Goal: Information Seeking & Learning: Find specific fact

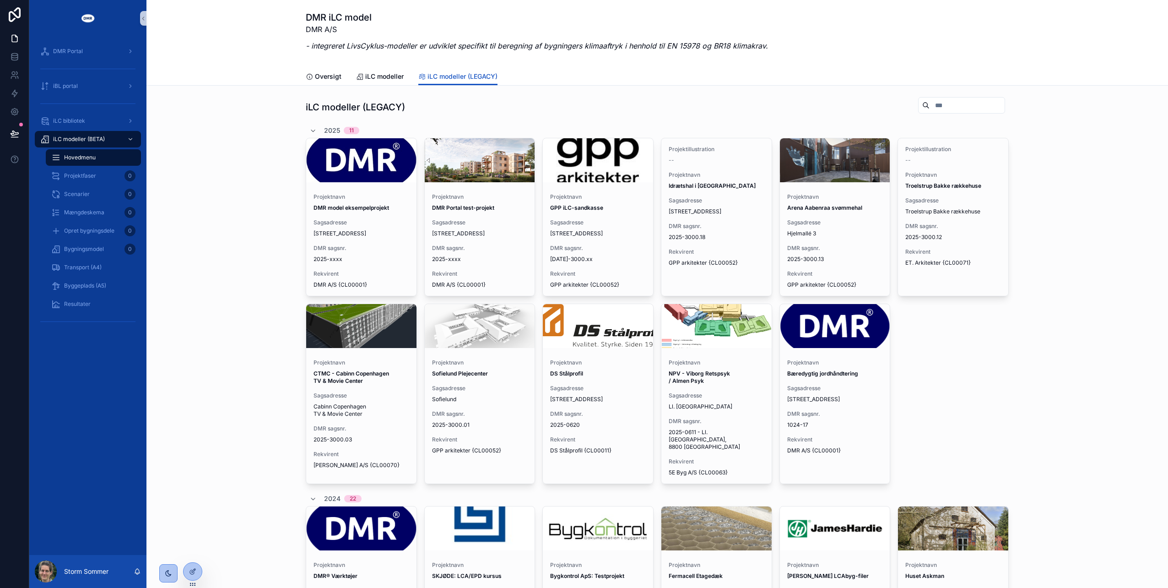
click at [954, 103] on input "scrollable content" at bounding box center [967, 105] width 75 height 13
type input "****"
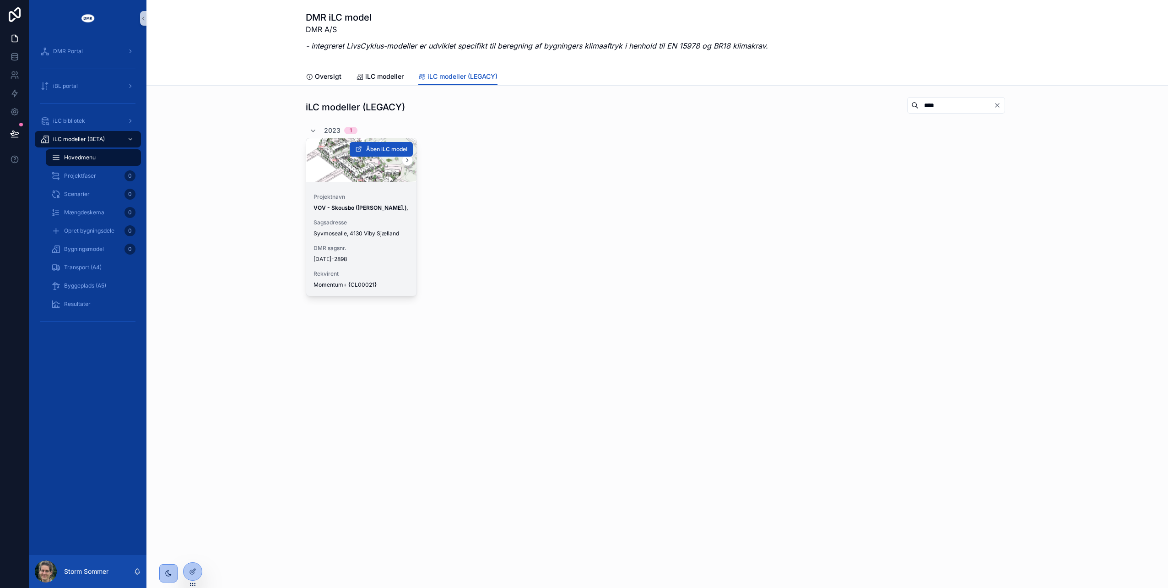
click at [341, 207] on strong "VOV - Skousbo ([PERSON_NAME].)," at bounding box center [361, 207] width 95 height 7
click at [370, 147] on span "Åben iLC model" at bounding box center [386, 149] width 41 height 7
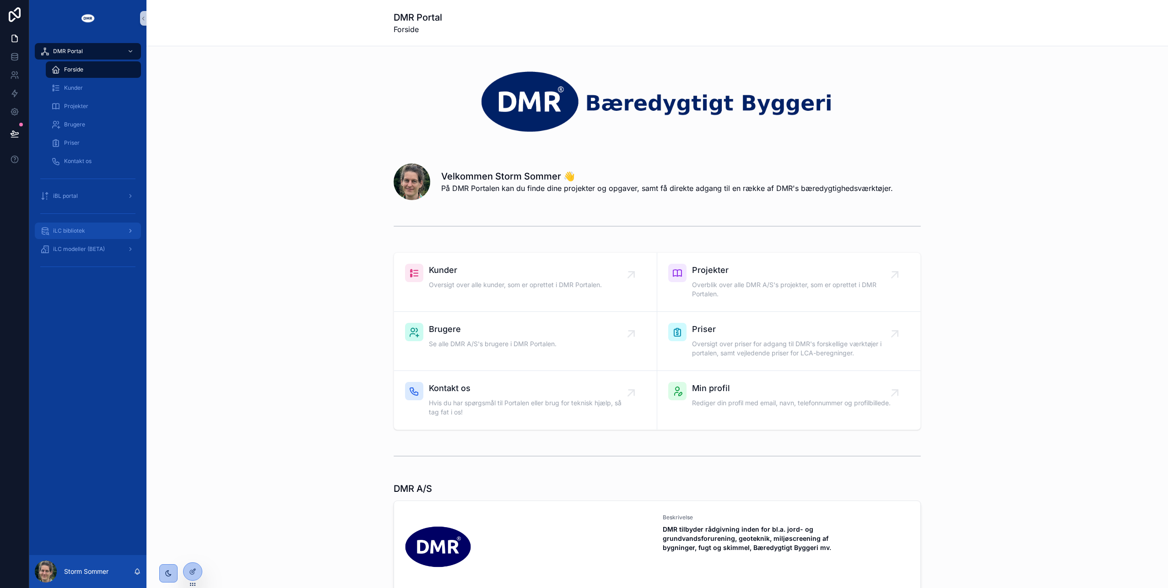
click at [76, 233] on span "iLC bibliotek" at bounding box center [69, 230] width 32 height 7
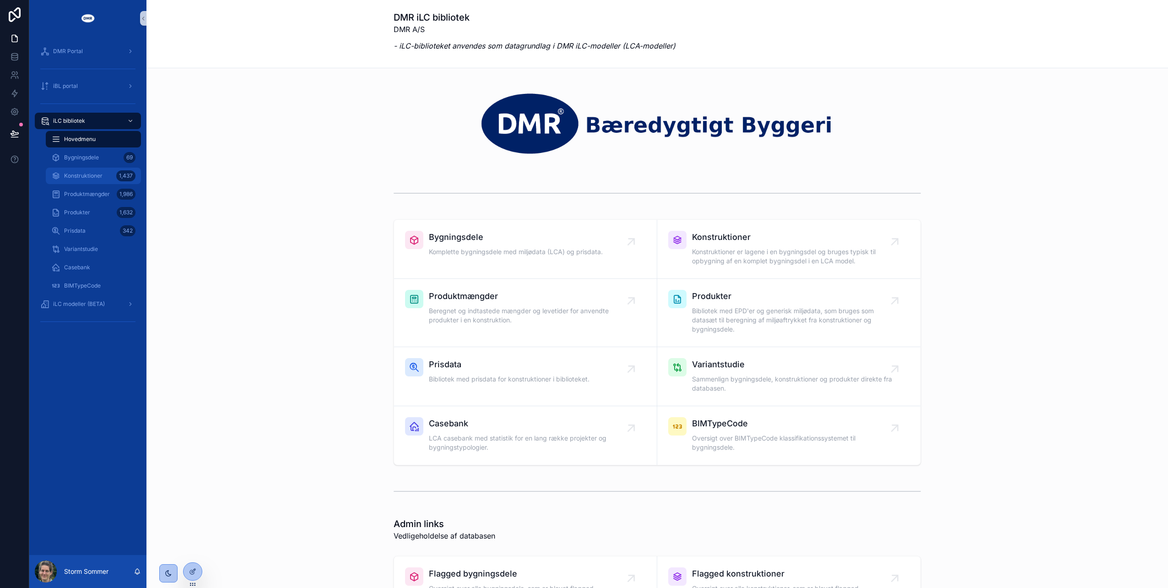
click at [81, 174] on span "Konstruktioner" at bounding box center [83, 175] width 38 height 7
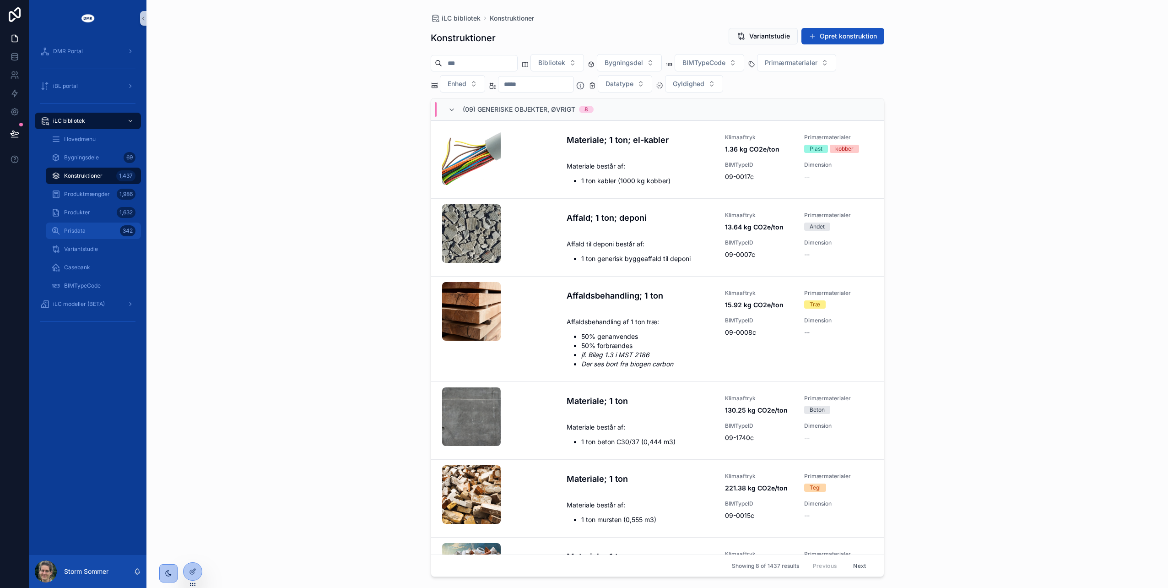
click at [86, 231] on div "Prisdata 342" at bounding box center [93, 230] width 84 height 15
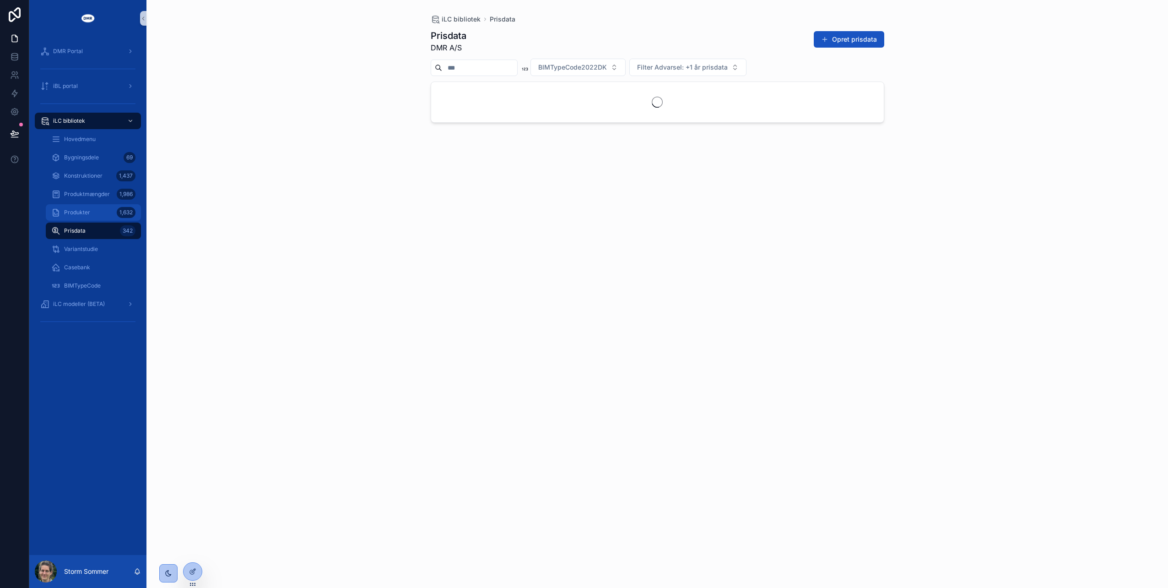
click at [87, 213] on span "Produkter" at bounding box center [77, 212] width 26 height 7
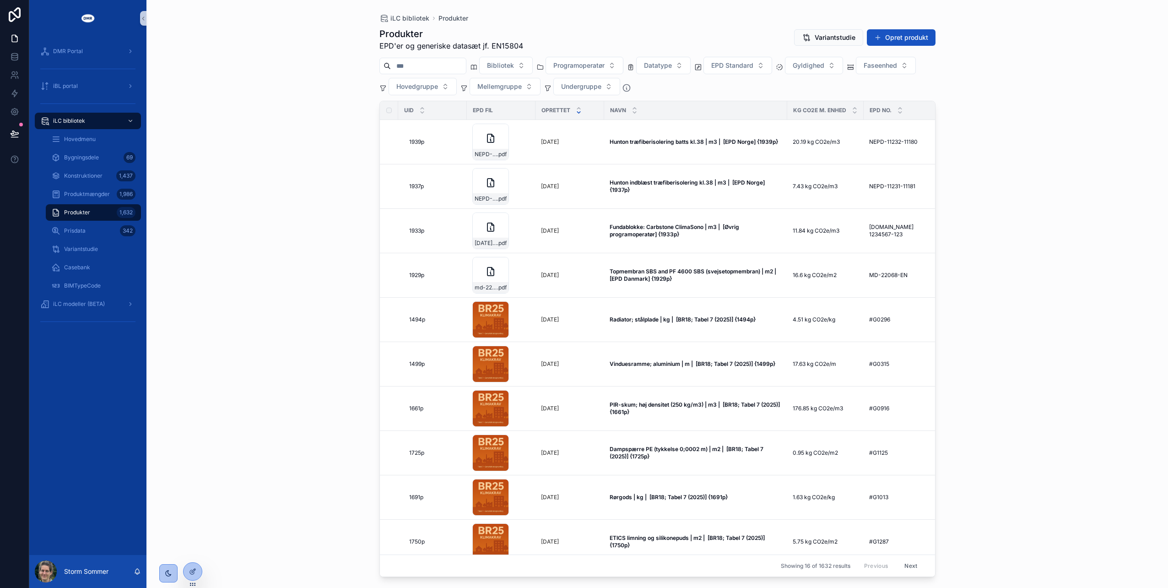
click at [433, 66] on input "scrollable content" at bounding box center [428, 66] width 75 height 13
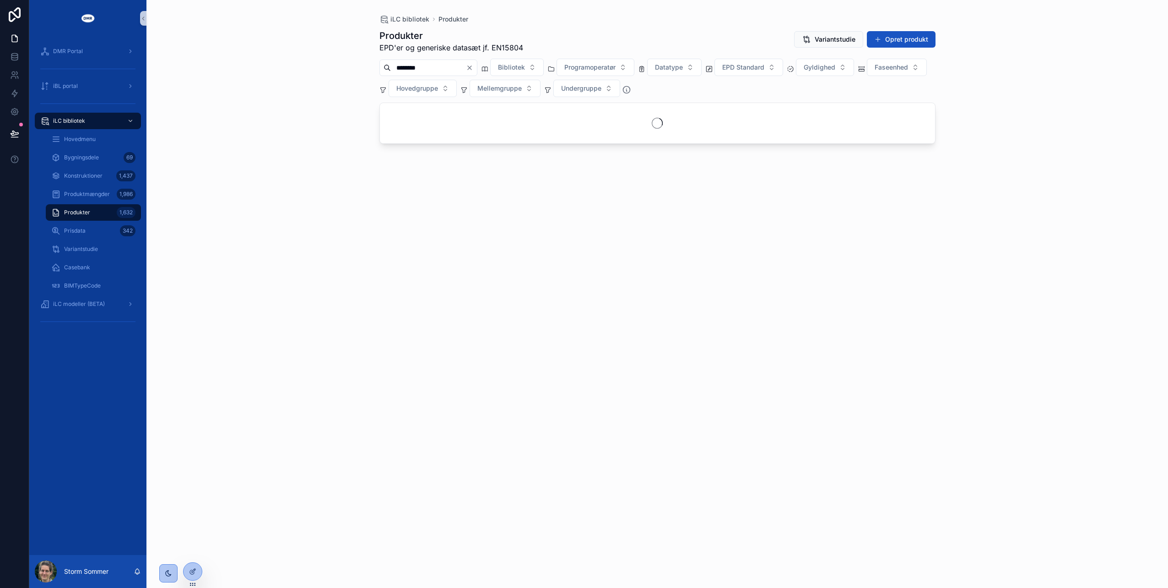
type input "*********"
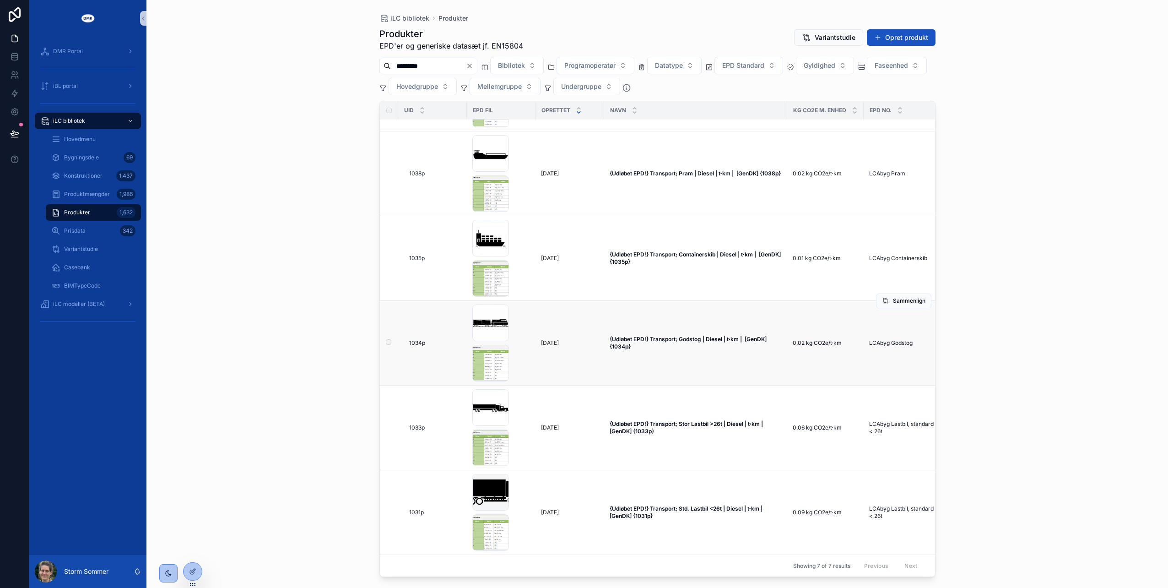
scroll to position [163, 0]
click at [656, 420] on strong "{Udløbet EPD!} Transport; Stor Lastbil >26t | Diesel | t⋅km | [GenDK] {1033p}" at bounding box center [688, 427] width 157 height 14
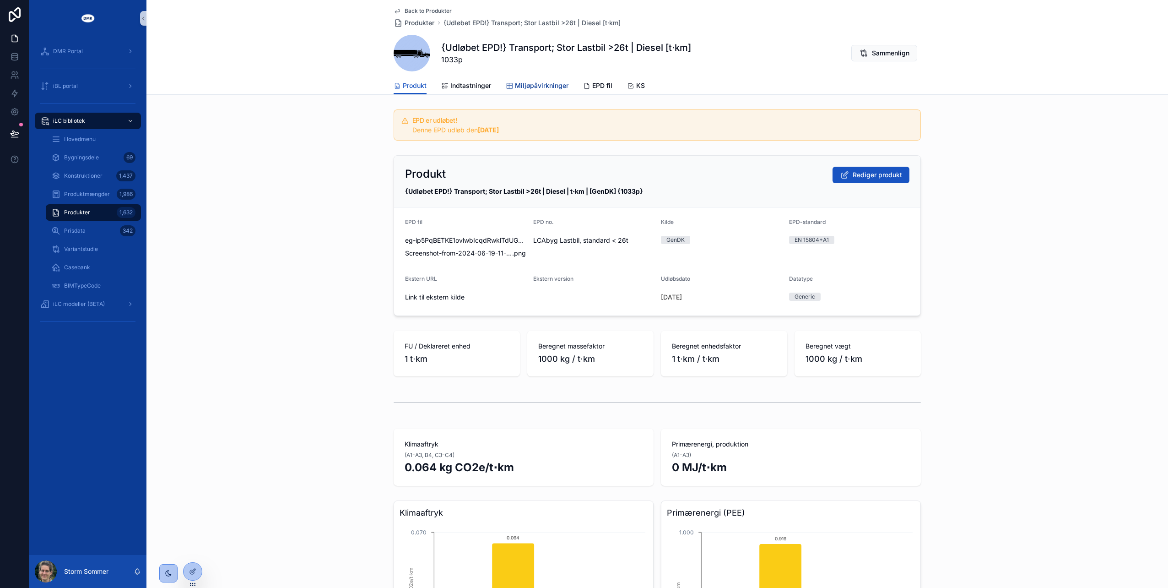
click at [544, 85] on span "Miljøpåvirkninger" at bounding box center [542, 85] width 54 height 9
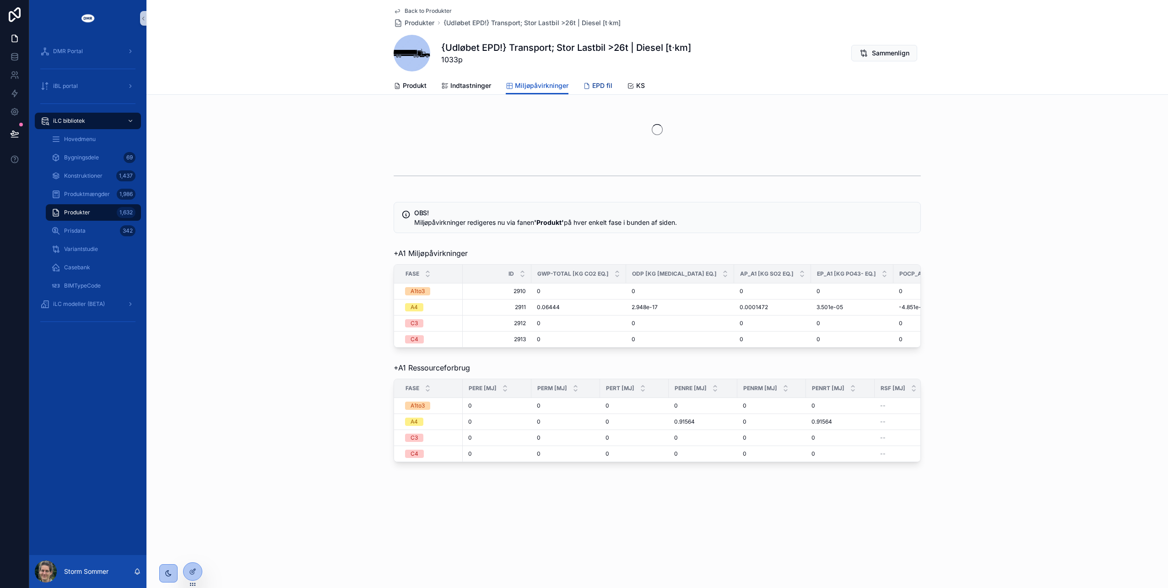
click at [596, 82] on span "EPD fil" at bounding box center [602, 85] width 20 height 9
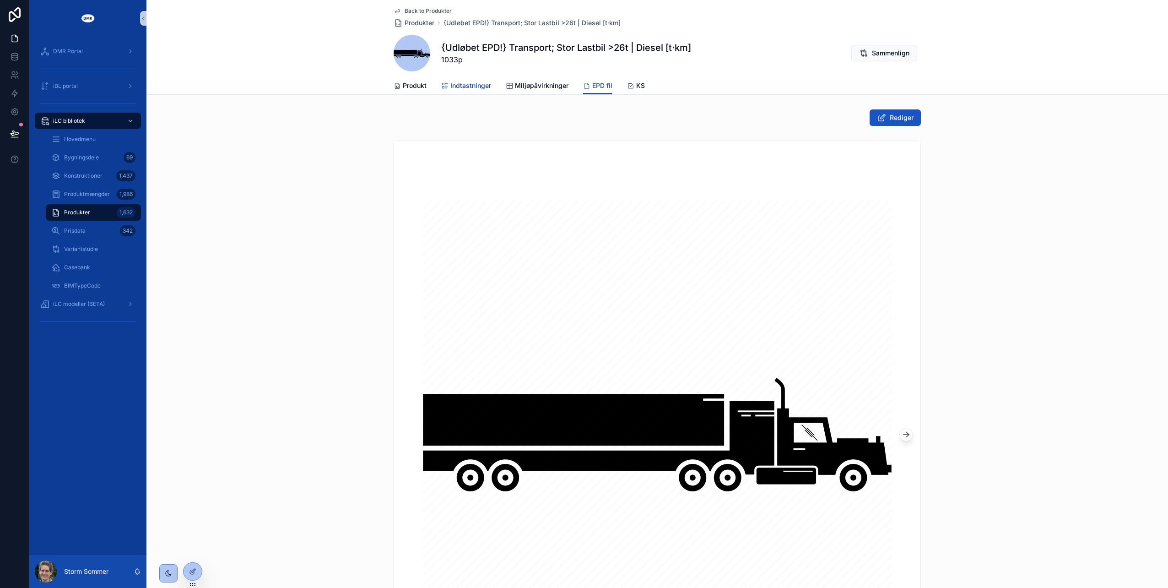
click at [467, 84] on span "Indtastninger" at bounding box center [470, 85] width 41 height 9
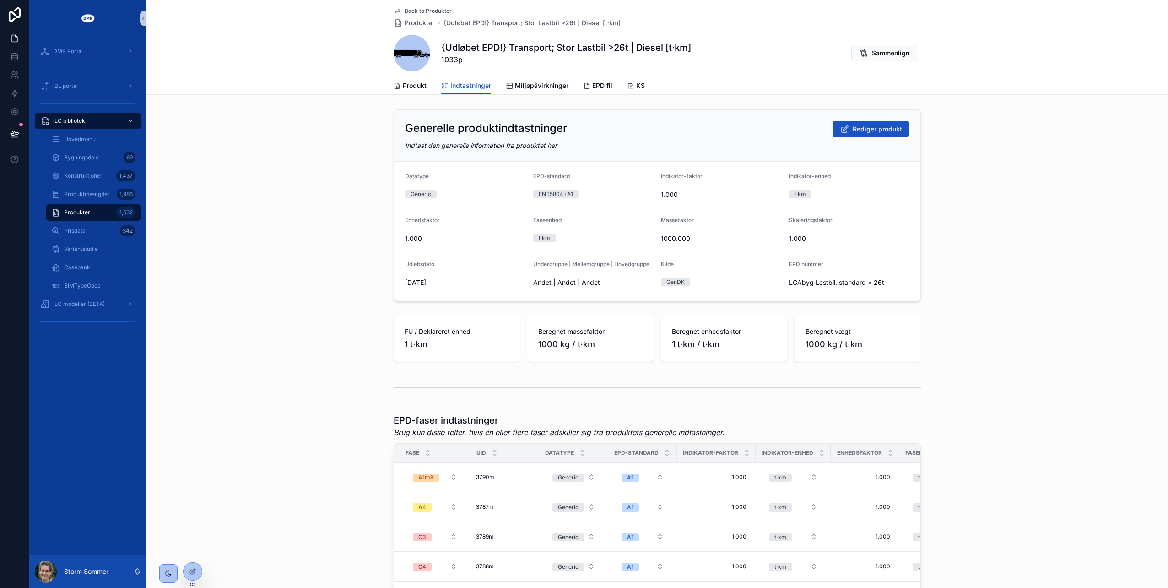
click at [324, 263] on div "Generelle produktindtastninger Rediger produkt Indtast den generelle informatio…" at bounding box center [657, 205] width 1022 height 199
